Goal: Transaction & Acquisition: Book appointment/travel/reservation

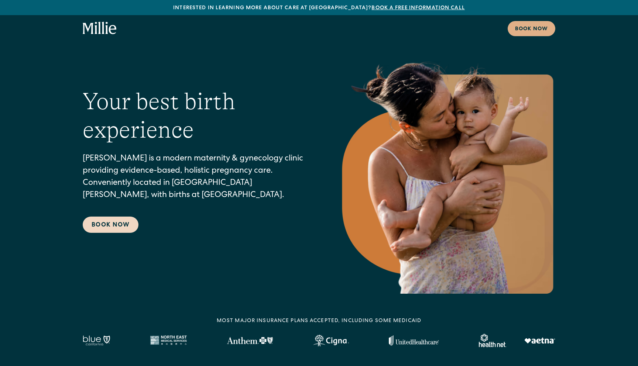
click at [103, 223] on link "Book Now" at bounding box center [111, 225] width 56 height 16
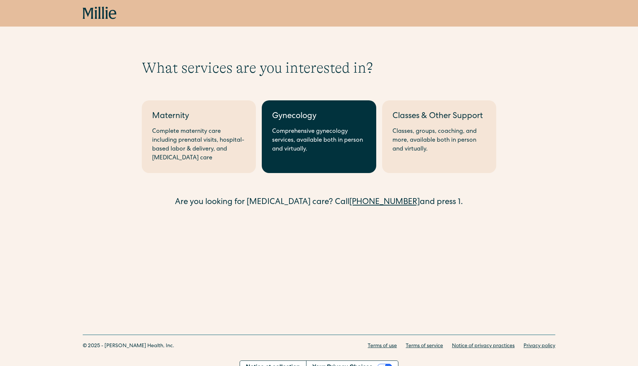
click at [290, 132] on div "Comprehensive gynecology services, available both in person and virtually." at bounding box center [318, 140] width 93 height 27
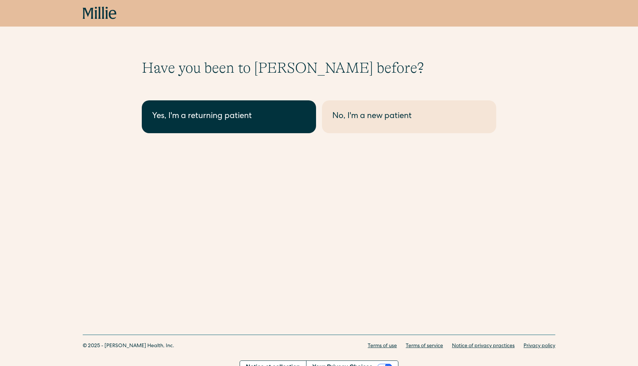
click at [286, 118] on div "Yes, I'm a returning patient" at bounding box center [228, 117] width 153 height 12
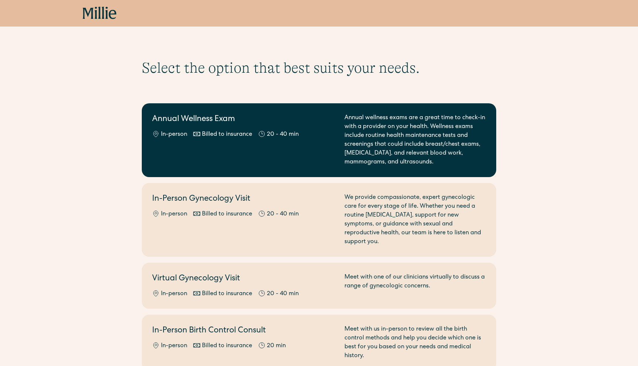
scroll to position [134, 0]
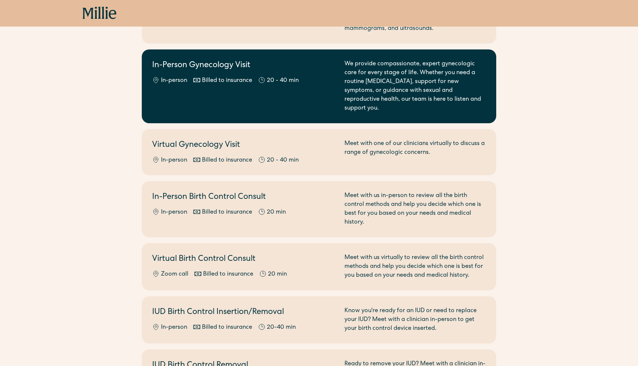
click at [282, 90] on div "In-Person Gynecology Visit In-person Billed to insurance 20 - 40 min" at bounding box center [243, 86] width 183 height 53
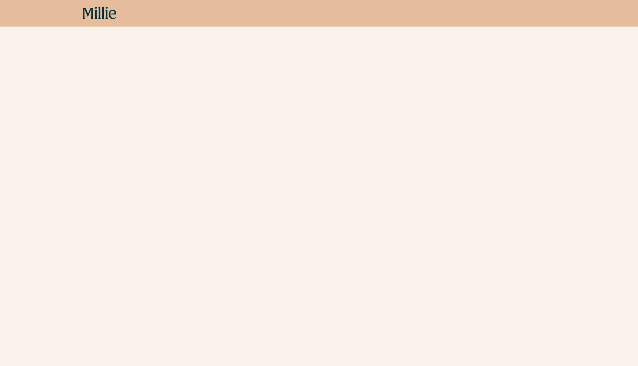
scroll to position [429, 0]
